Goal: Task Accomplishment & Management: Manage account settings

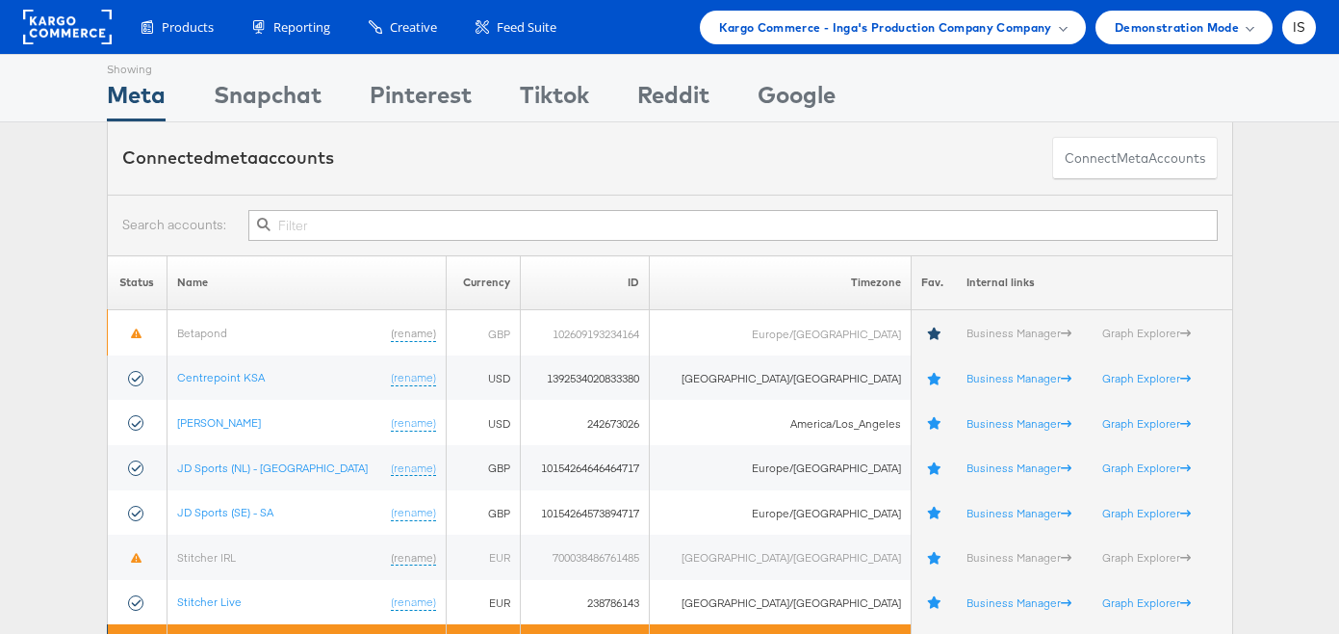
scroll to position [104, 0]
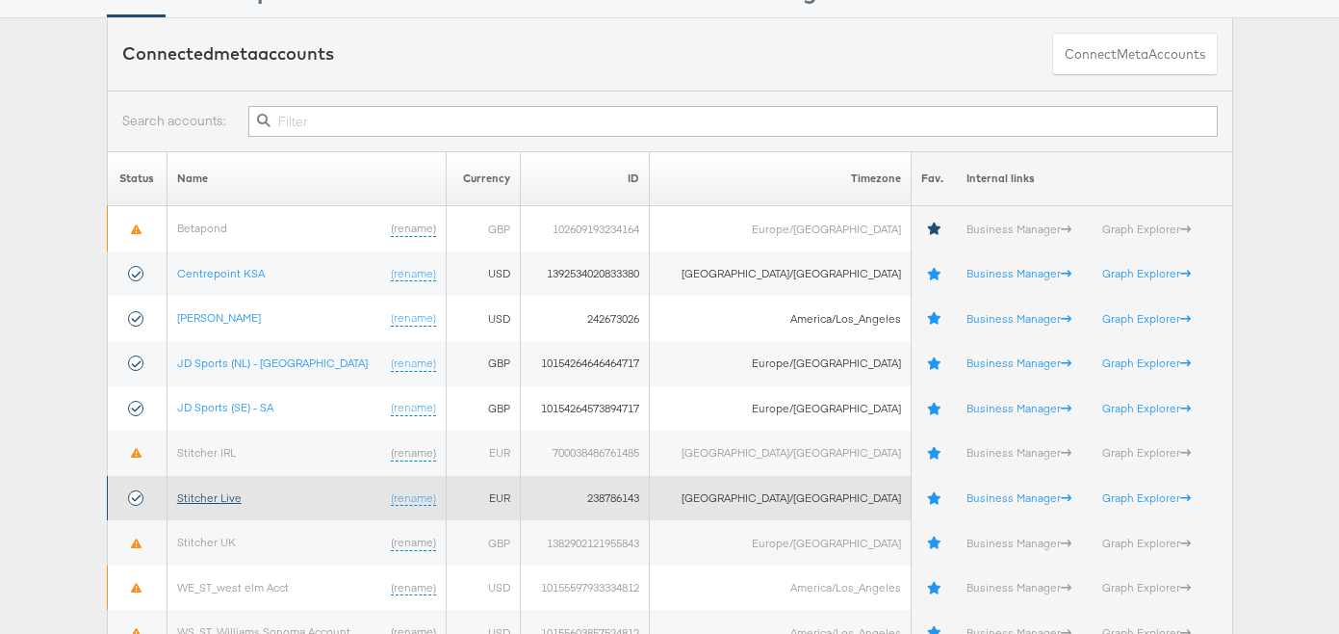
click at [212, 497] on link "Stitcher Live" at bounding box center [209, 497] width 65 height 14
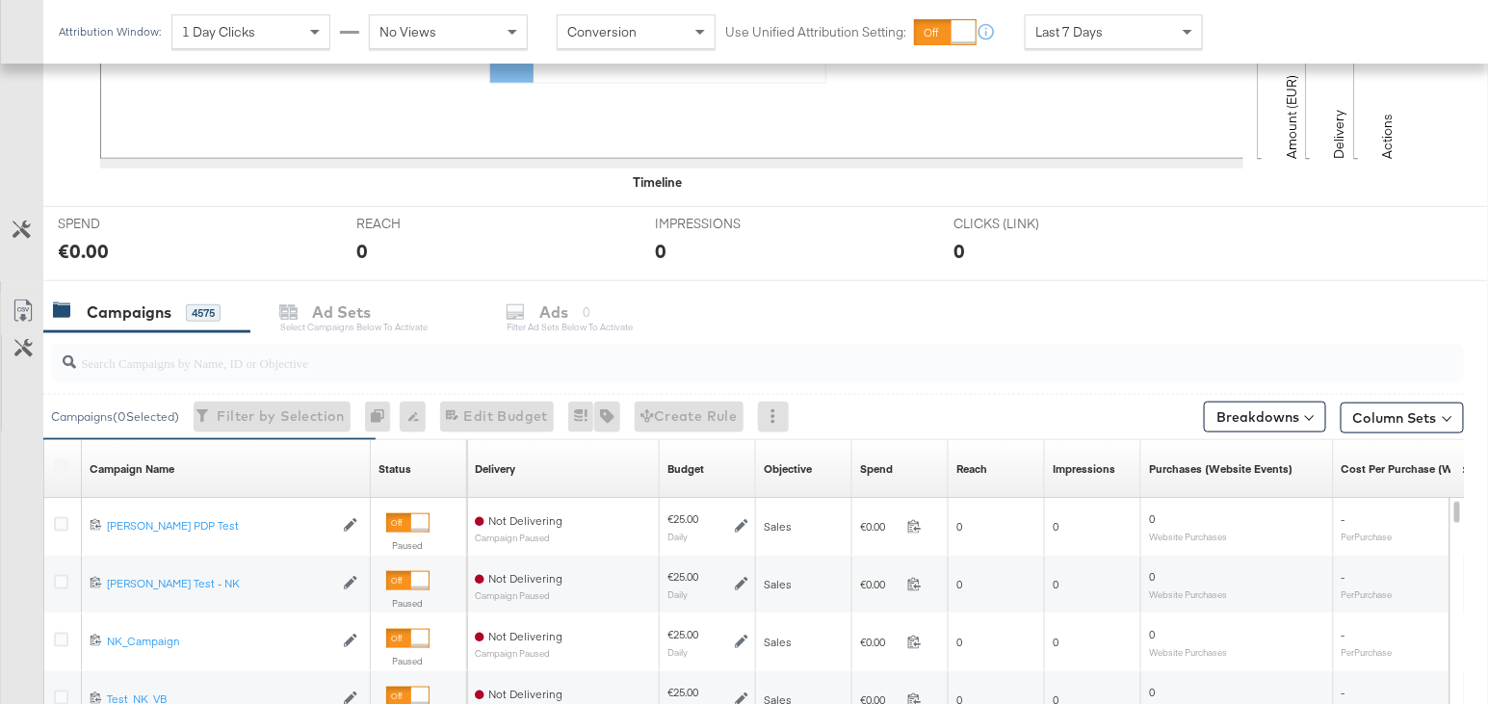
scroll to position [633, 0]
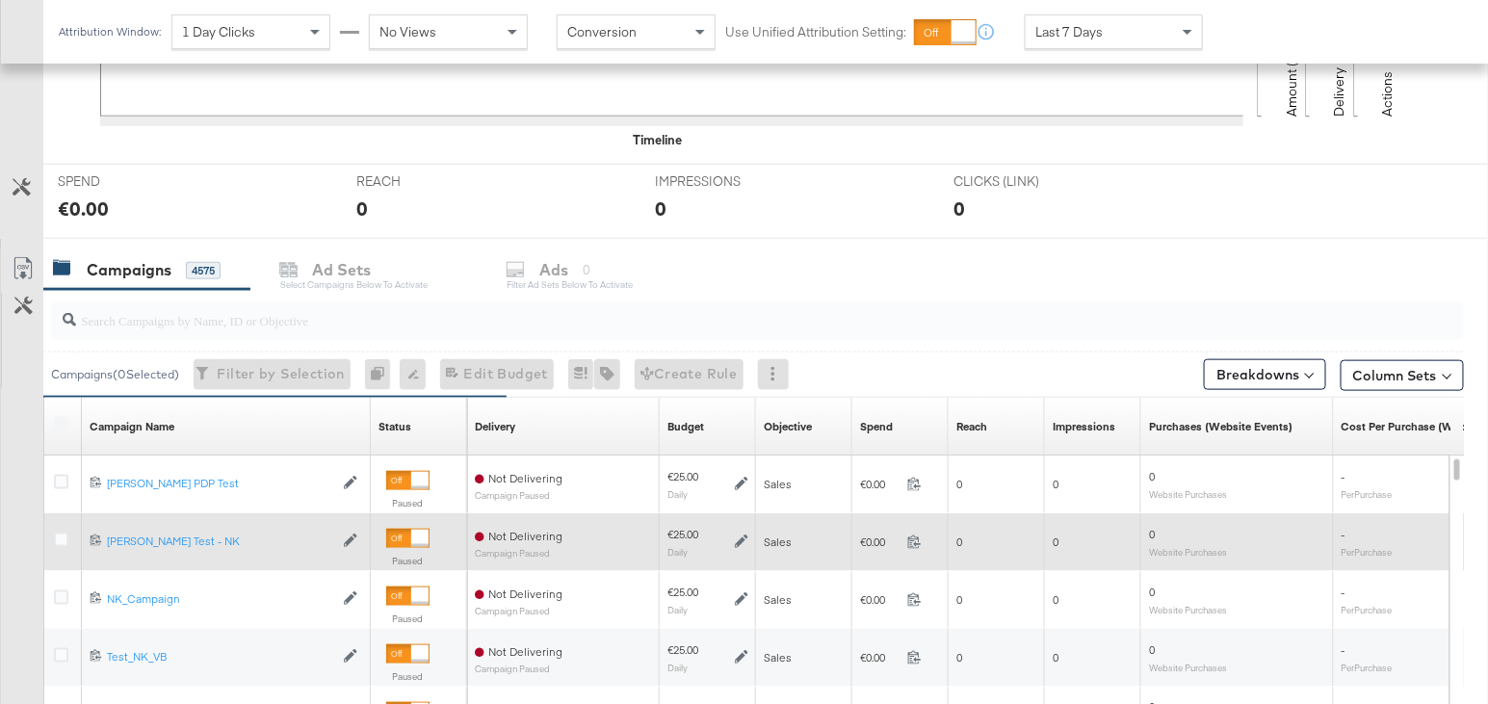
drag, startPoint x: 61, startPoint y: 472, endPoint x: 63, endPoint y: 558, distance: 85.7
click at [61, 475] on icon at bounding box center [61, 482] width 14 height 14
click at [0, 0] on input "checkbox" at bounding box center [0, 0] width 0 height 0
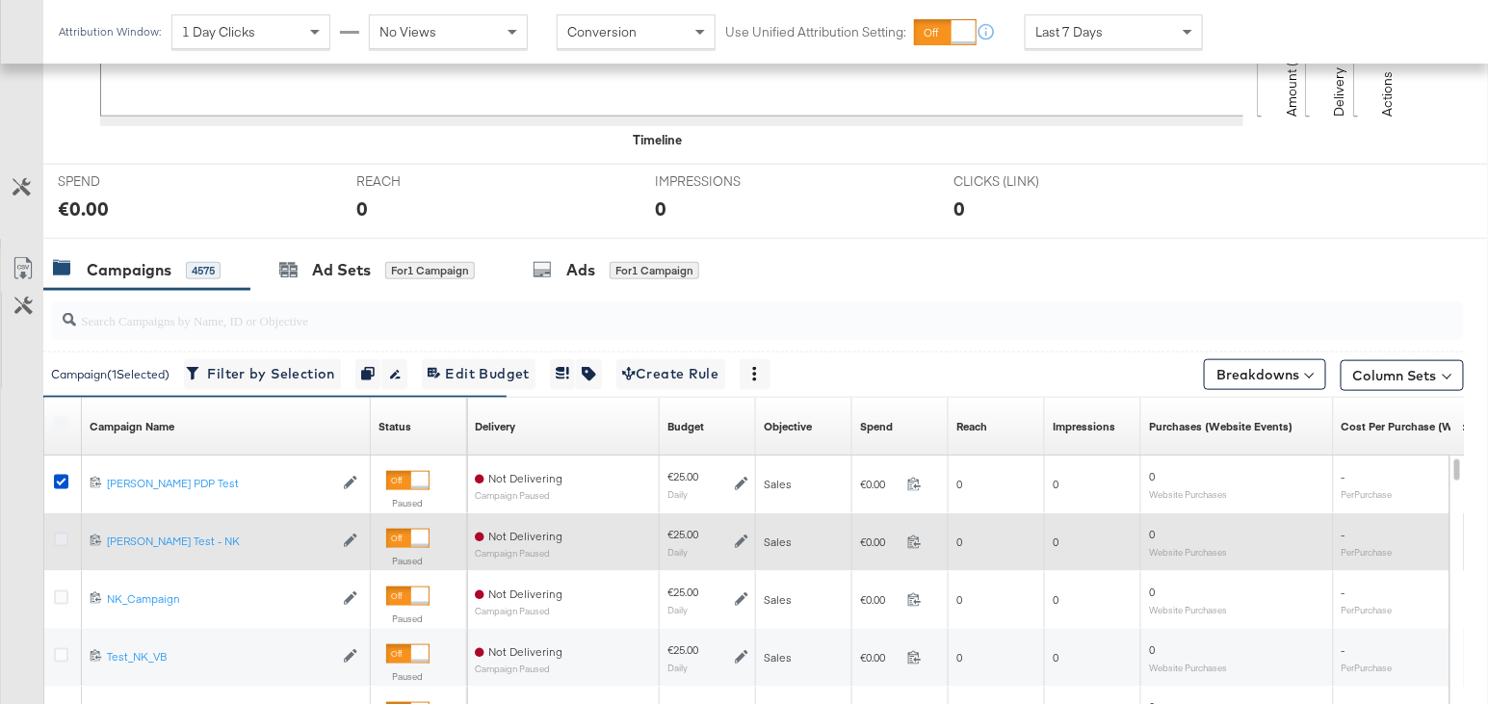
click at [61, 534] on icon at bounding box center [61, 540] width 14 height 14
click at [0, 0] on input "checkbox" at bounding box center [0, 0] width 0 height 0
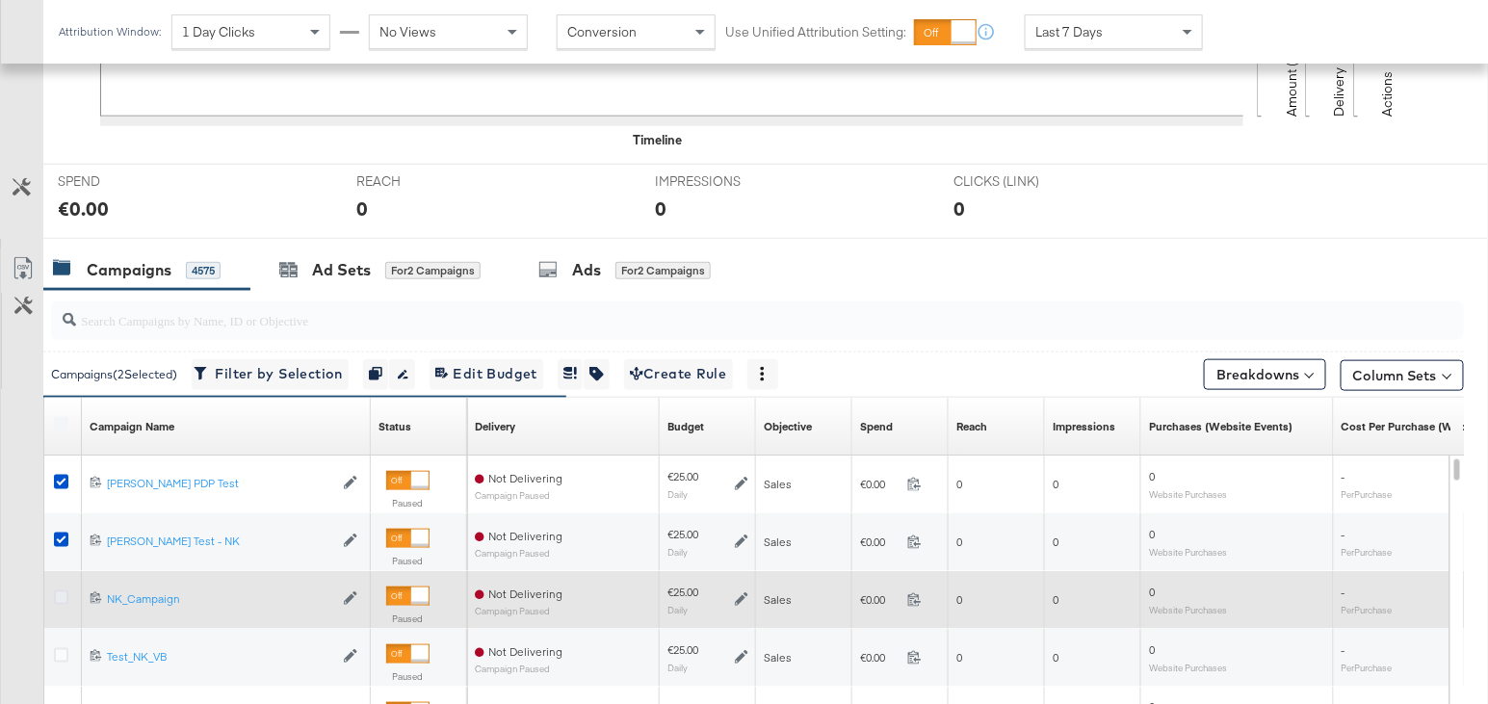
click at [58, 591] on icon at bounding box center [61, 597] width 14 height 14
click at [0, 0] on input "checkbox" at bounding box center [0, 0] width 0 height 0
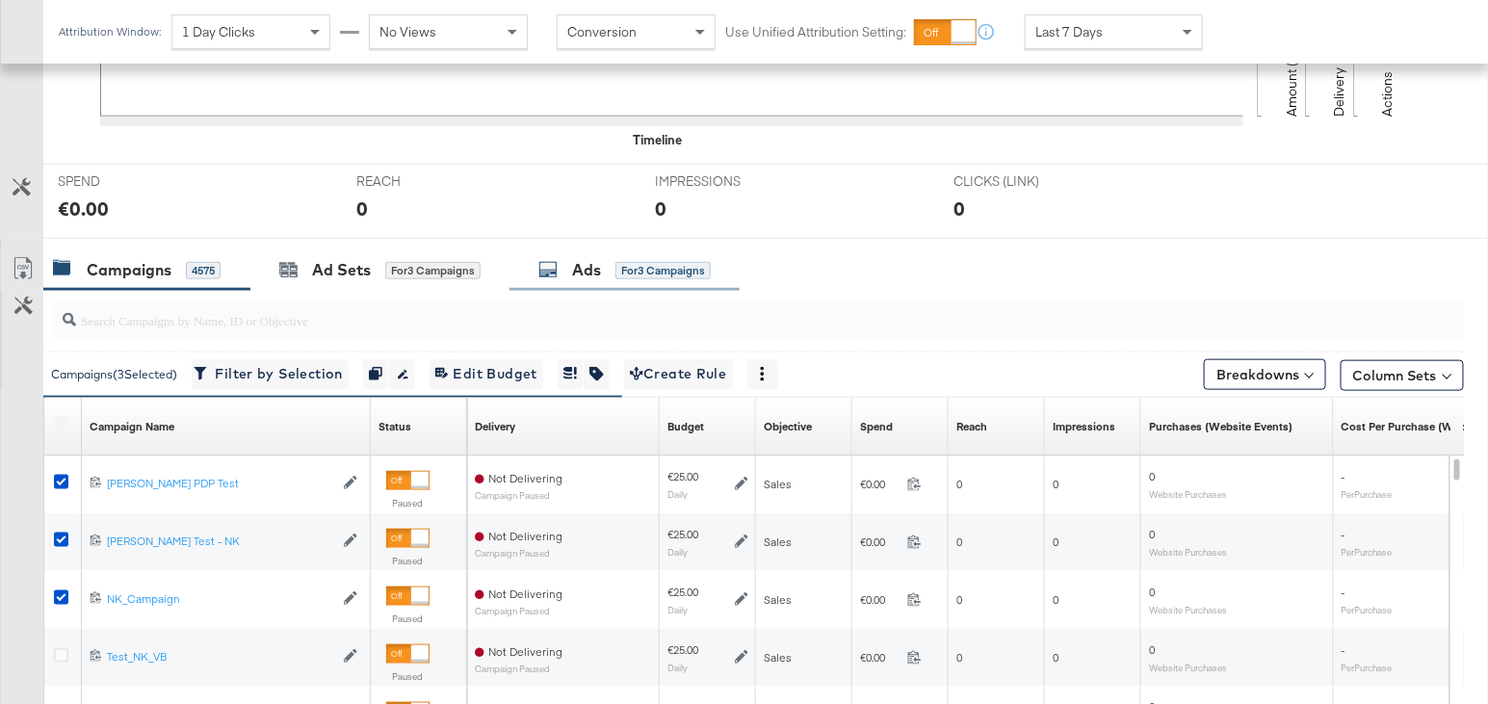
click at [603, 274] on div "Ads for 3 Campaigns" at bounding box center [624, 270] width 172 height 22
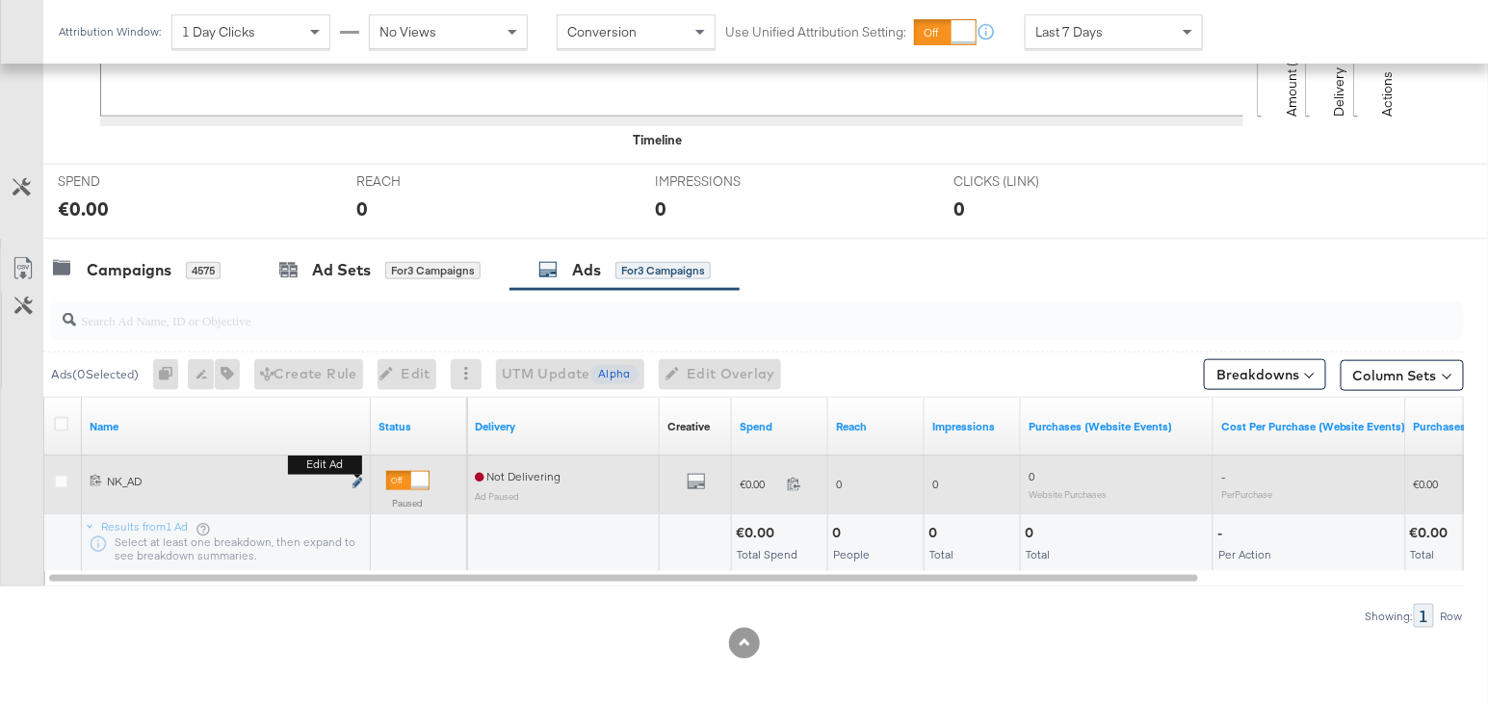
click at [353, 479] on icon "link" at bounding box center [357, 483] width 10 height 11
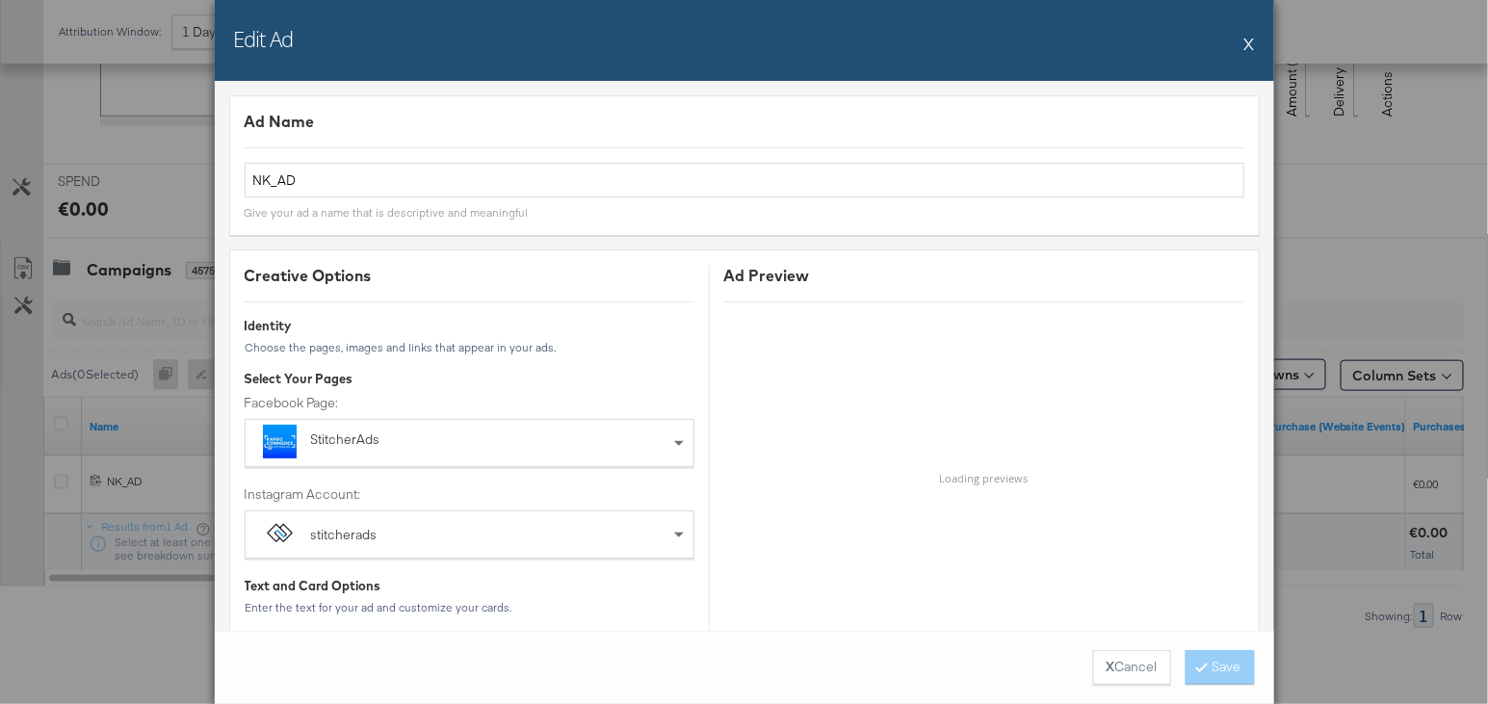
click at [1249, 39] on button "X" at bounding box center [1249, 43] width 11 height 39
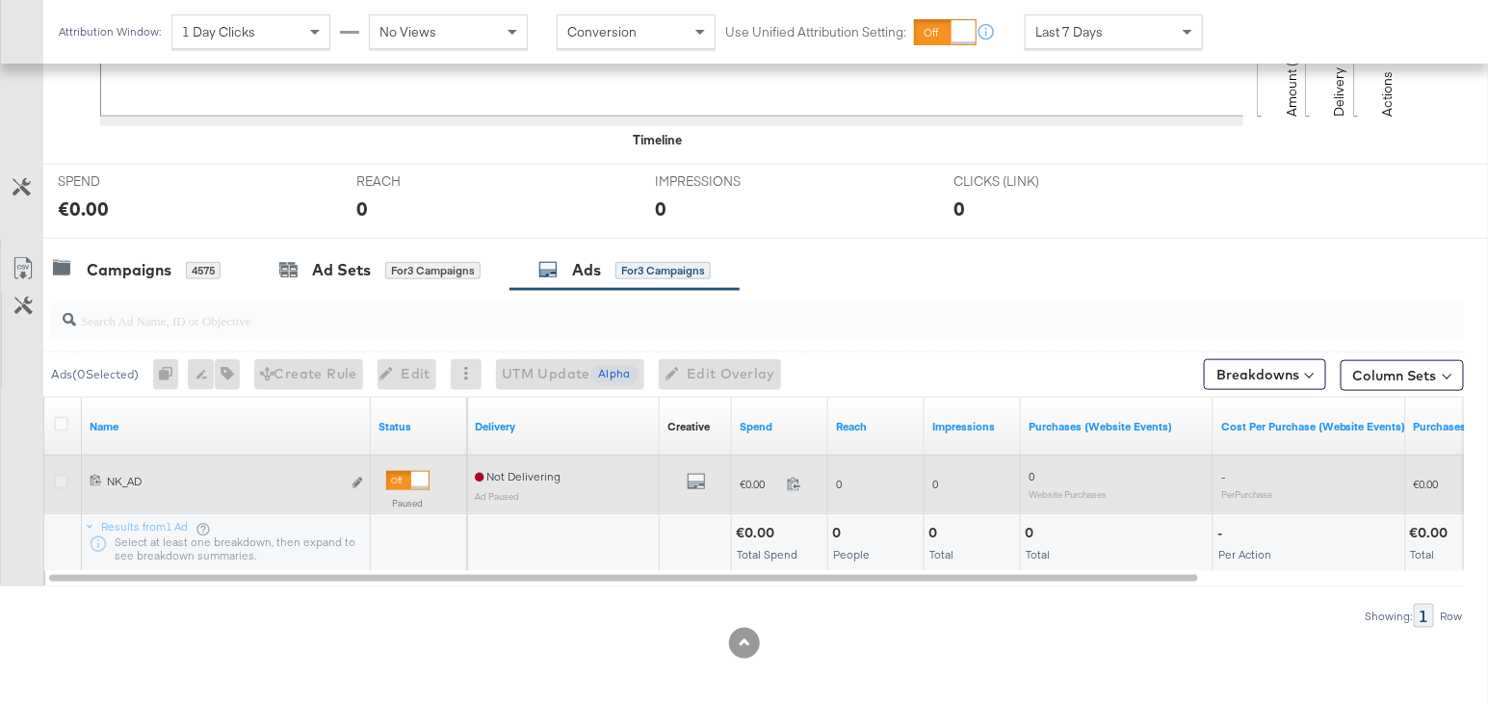
click at [60, 475] on icon at bounding box center [61, 482] width 14 height 14
click at [0, 0] on input "checkbox" at bounding box center [0, 0] width 0 height 0
